Goal: Task Accomplishment & Management: Manage account settings

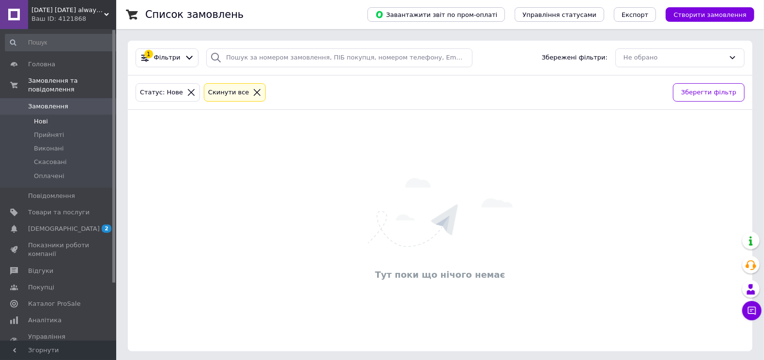
click at [60, 115] on li "Нові 0" at bounding box center [63, 122] width 127 height 14
click at [56, 131] on span "Прийняті" at bounding box center [49, 135] width 30 height 9
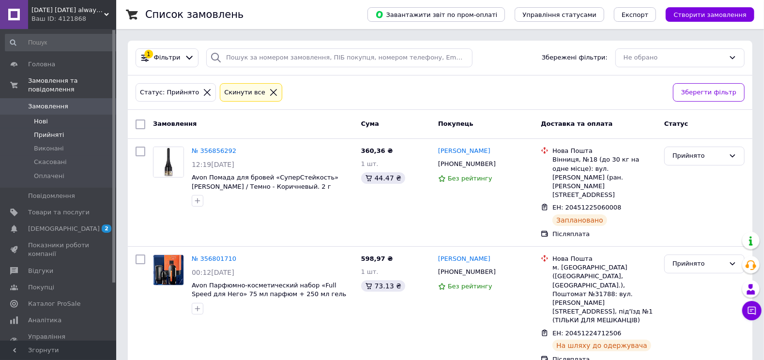
click at [56, 115] on li "Нові 0" at bounding box center [63, 122] width 127 height 14
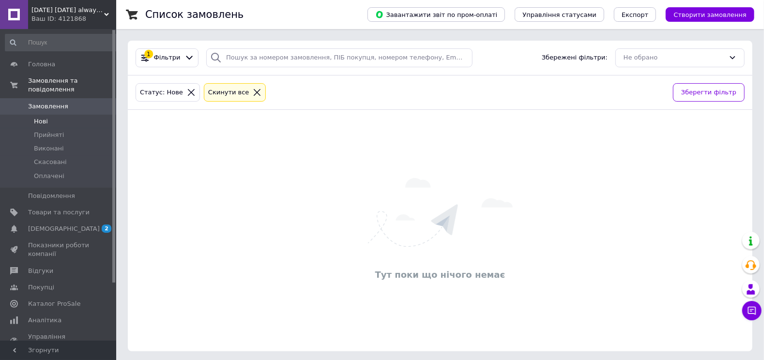
click at [61, 115] on li "Нові 0" at bounding box center [63, 122] width 127 height 14
click at [59, 131] on span "Прийняті" at bounding box center [49, 135] width 30 height 9
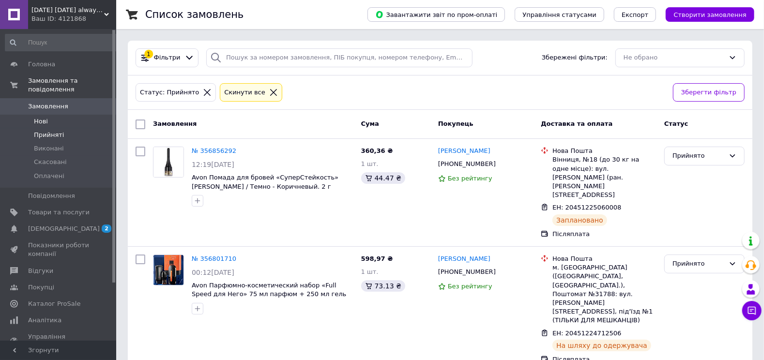
click at [39, 117] on span "Нові" at bounding box center [41, 121] width 14 height 9
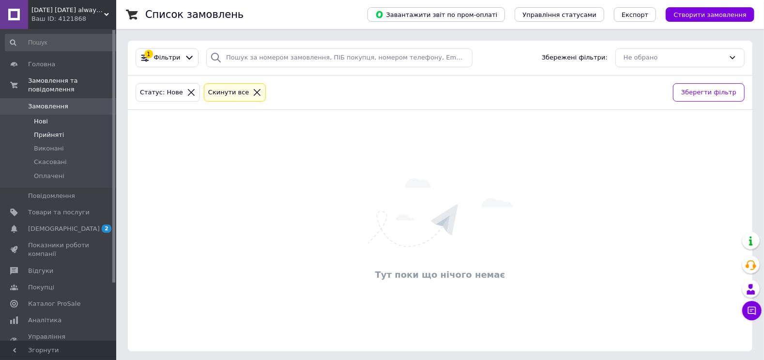
click at [42, 131] on span "Прийняті" at bounding box center [49, 135] width 30 height 9
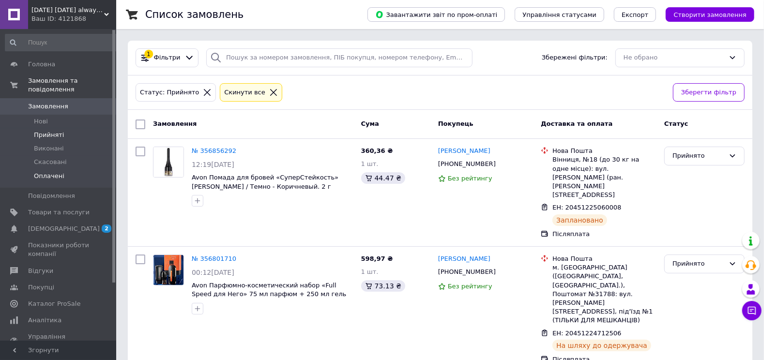
click at [42, 172] on span "Оплачені" at bounding box center [49, 176] width 31 height 9
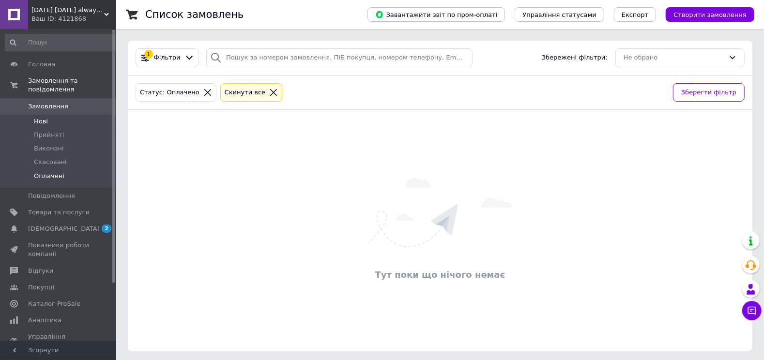
click at [47, 118] on li "Нові 0" at bounding box center [63, 122] width 127 height 14
click at [41, 117] on span "Нові" at bounding box center [41, 121] width 14 height 9
